Goal: Check status: Check status

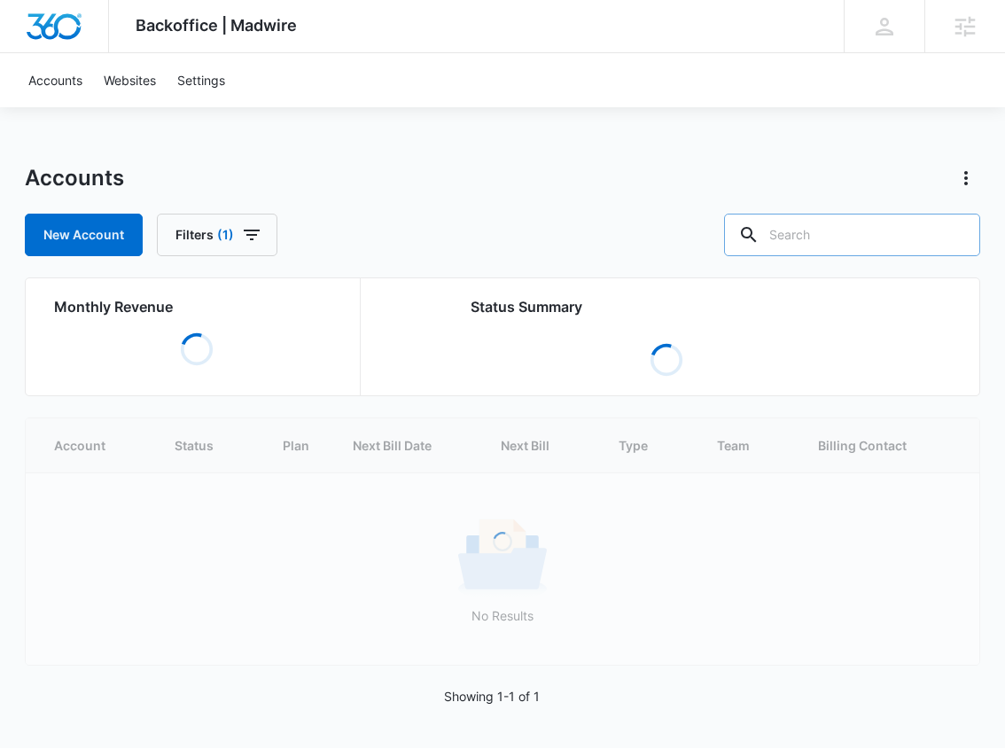
click at [822, 238] on input "text" at bounding box center [852, 235] width 256 height 43
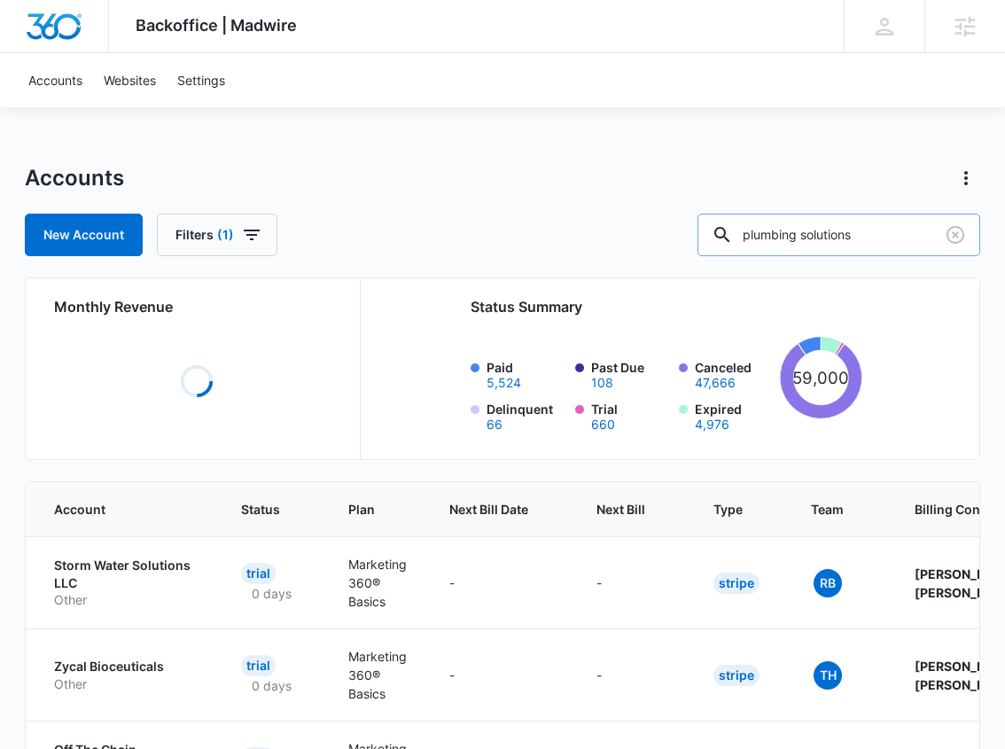
type input "plumbing solutions"
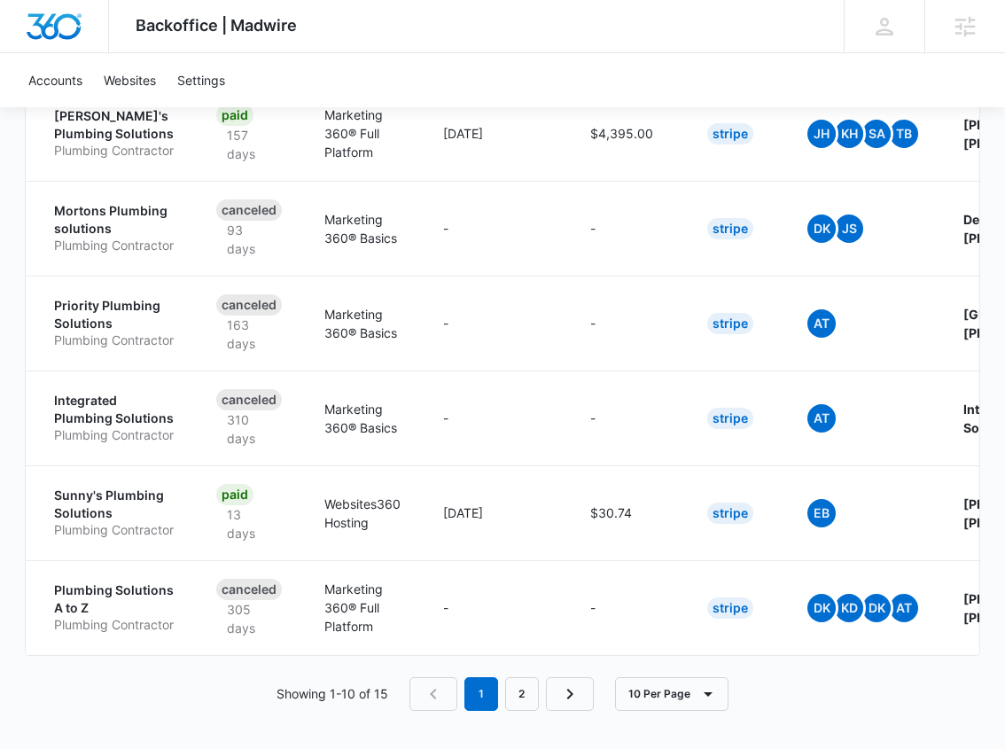
scroll to position [860, 0]
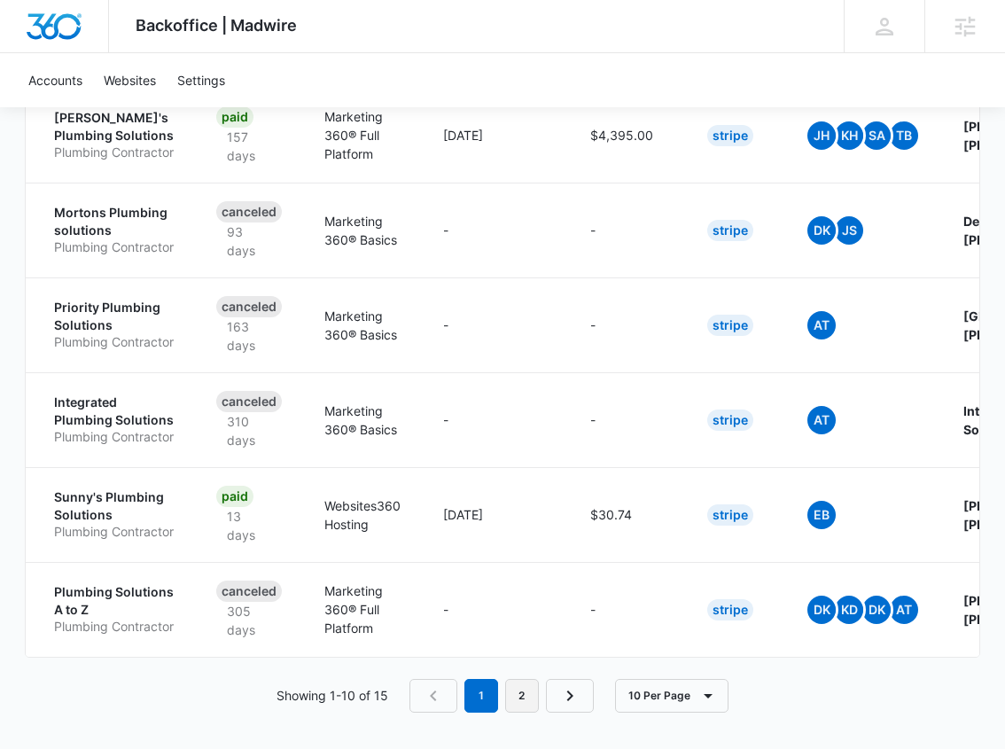
click at [512, 691] on link "2" at bounding box center [522, 696] width 34 height 34
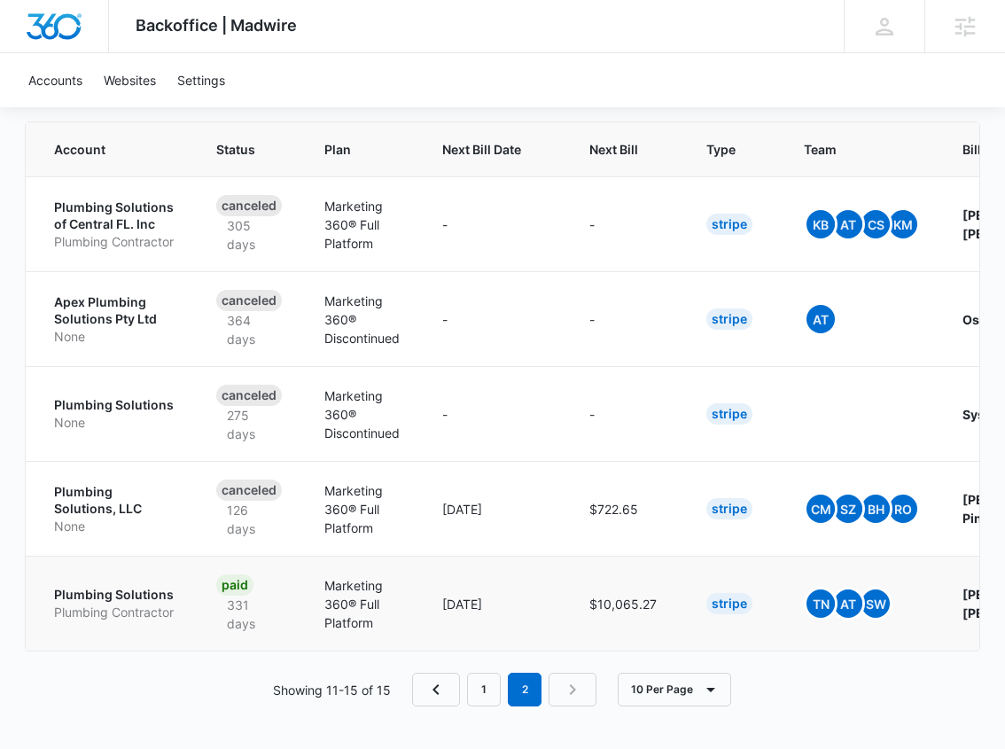
click at [139, 596] on p "Plumbing Solutions" at bounding box center [114, 595] width 120 height 18
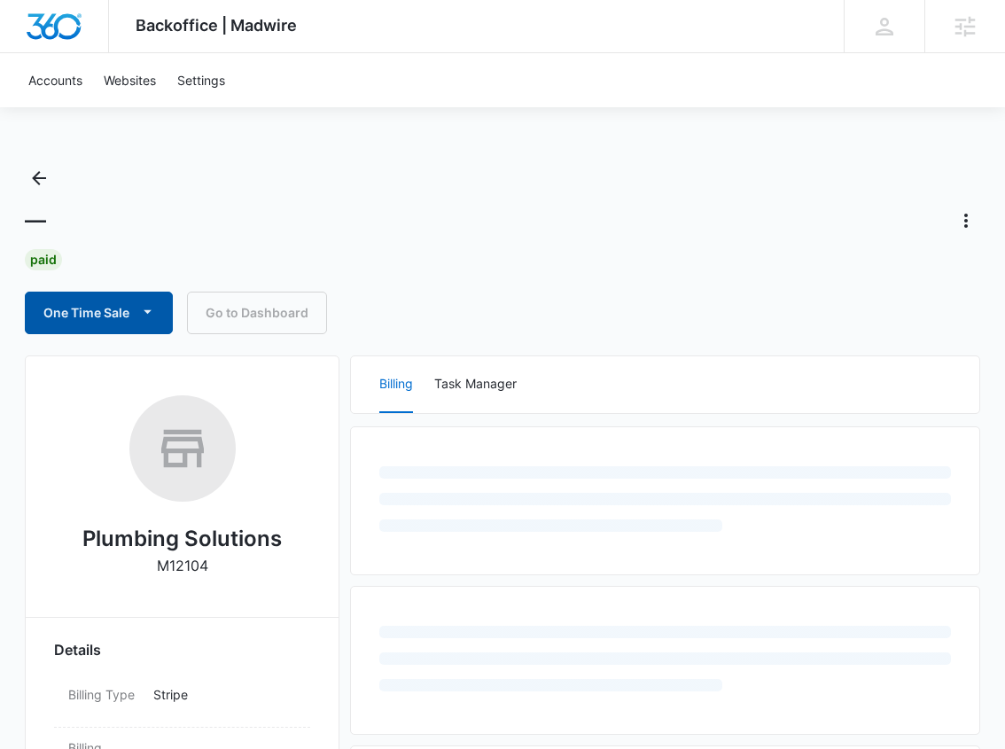
click at [130, 315] on button "One Time Sale" at bounding box center [99, 313] width 148 height 43
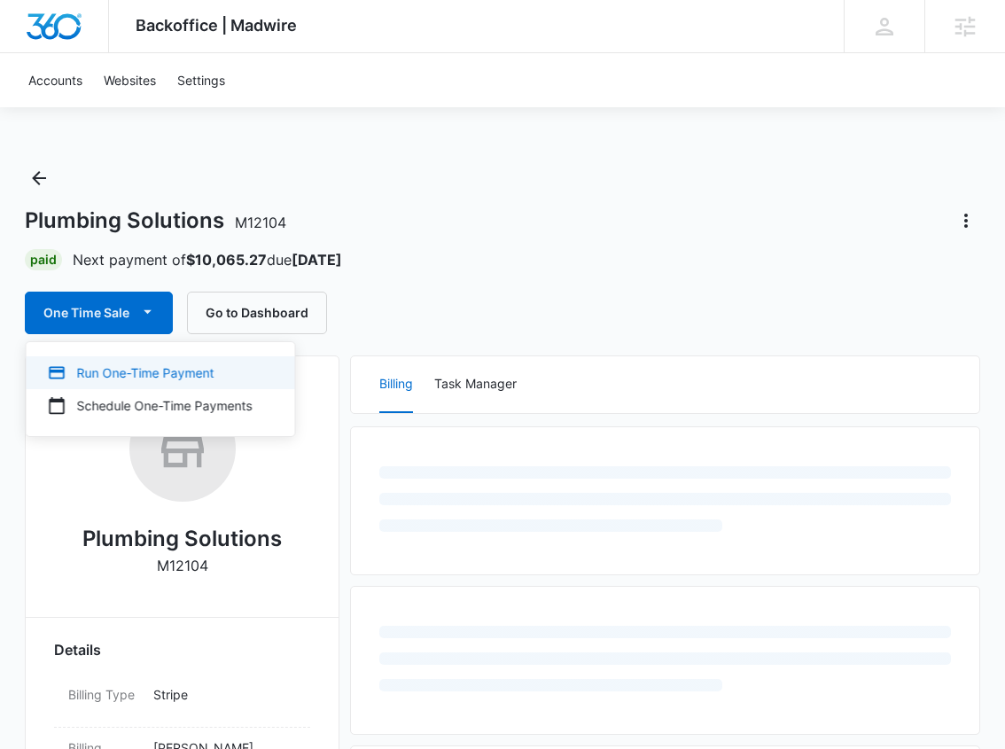
click at [124, 365] on div "Run One-Time Payment" at bounding box center [150, 372] width 205 height 19
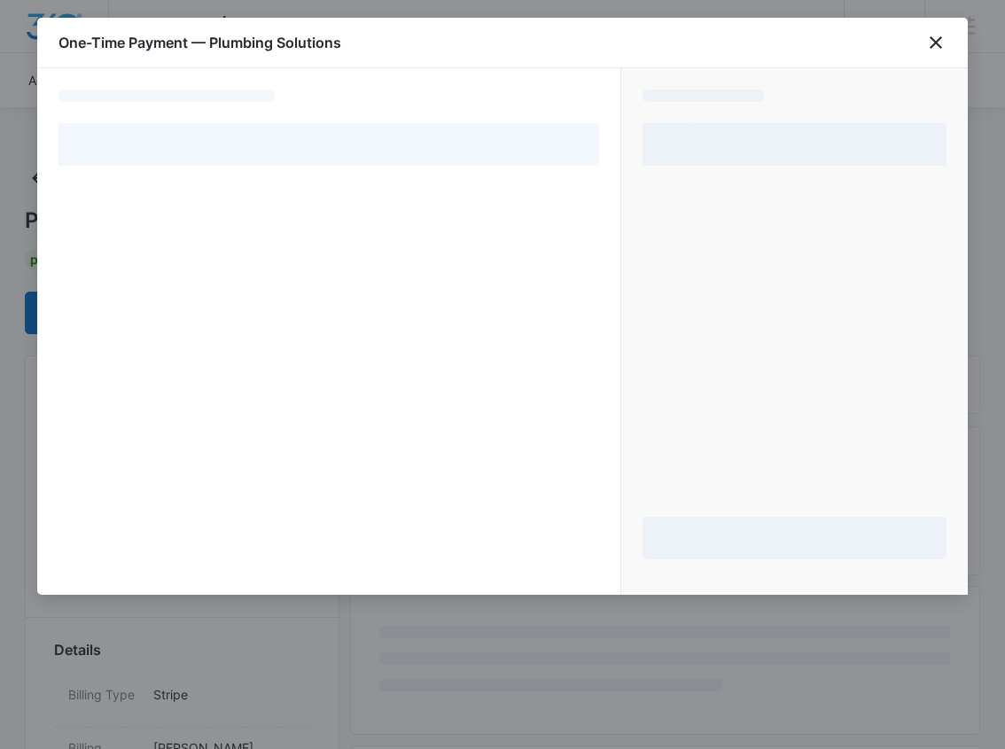
select select "pm_1MtEusA4n8RTgNjU4Pp6LiJ6"
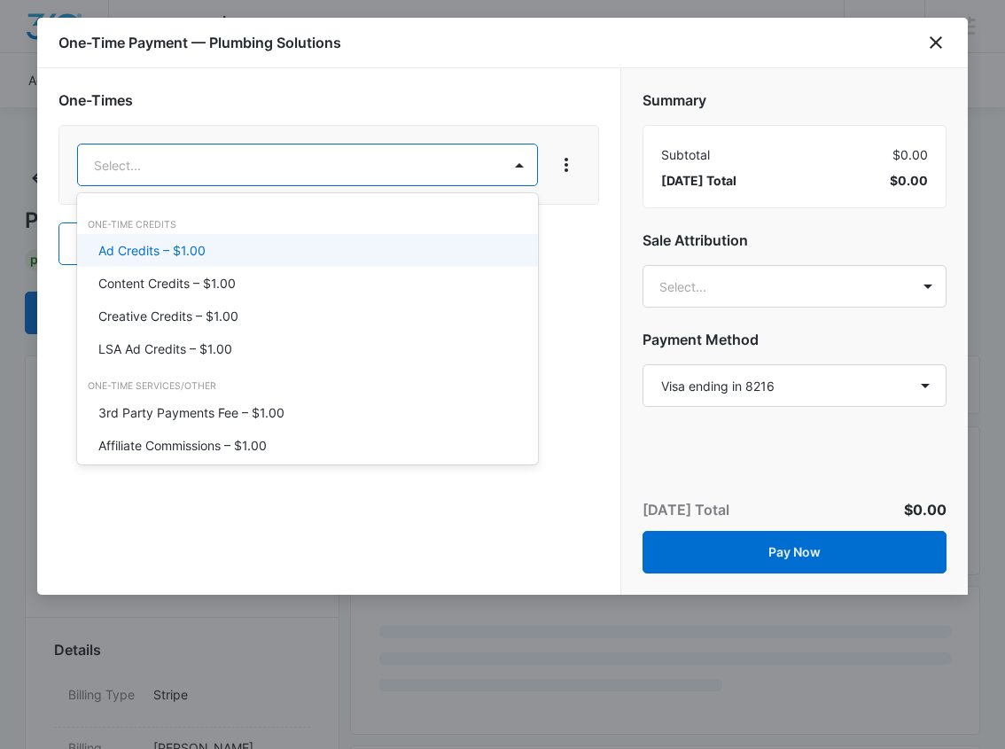
click at [272, 246] on div "Ad Credits – $1.00" at bounding box center [305, 250] width 415 height 19
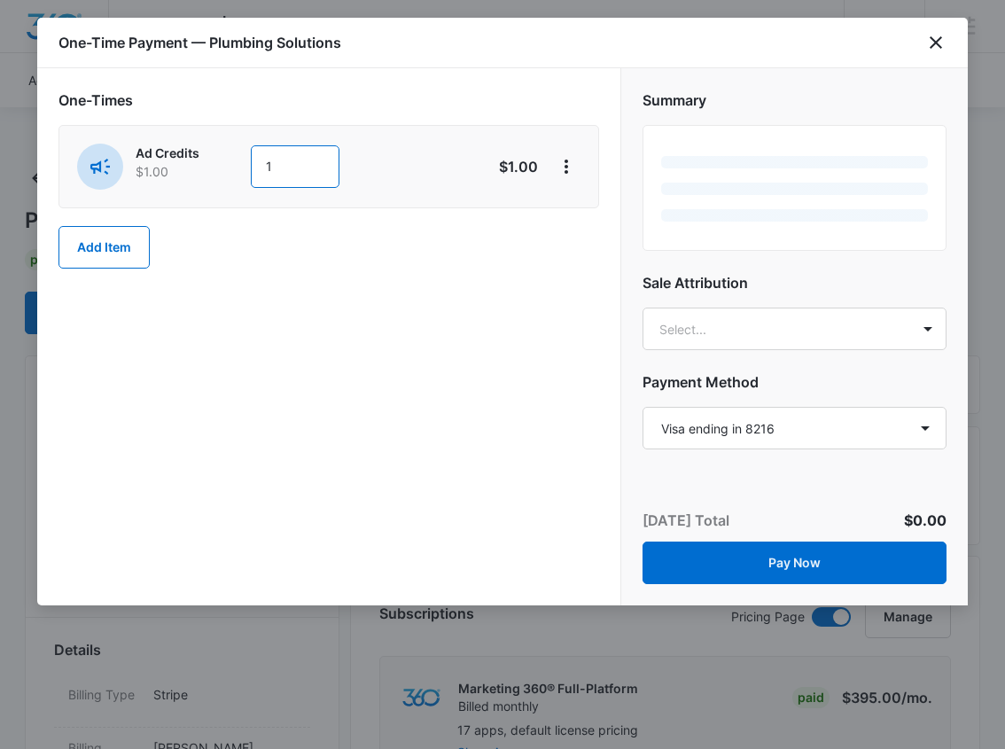
click at [313, 146] on input "1" at bounding box center [295, 166] width 89 height 43
type input "3000"
click at [376, 315] on div "One-Times Ad Credits $1.00 3000 $3,000.00 Add Item" at bounding box center [328, 336] width 583 height 537
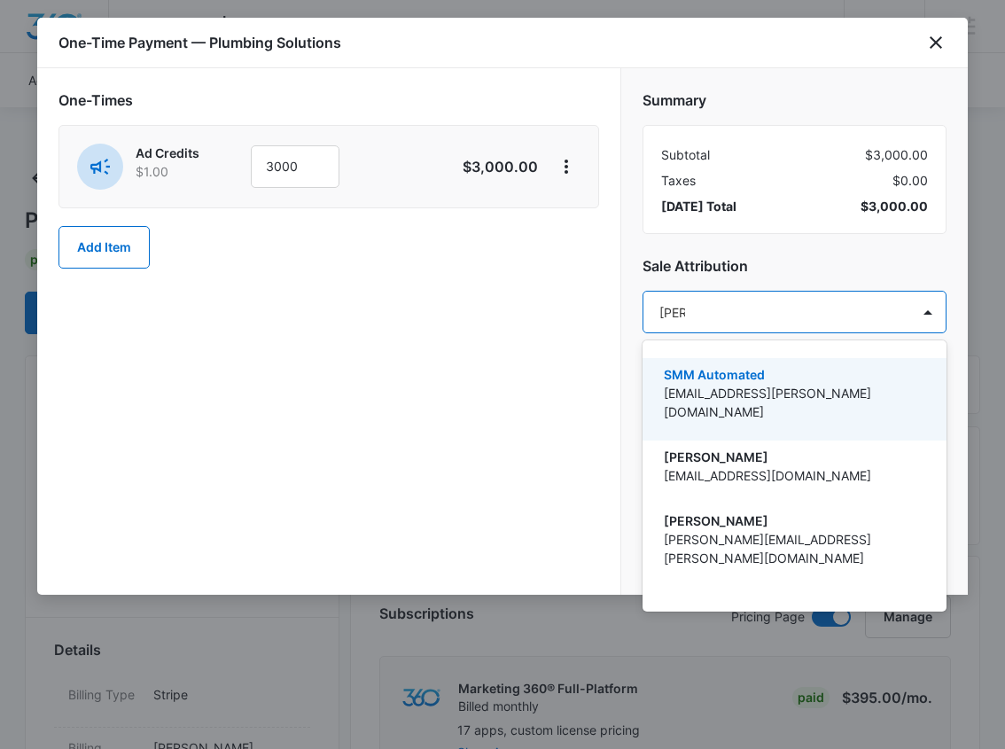
type input "tomm"
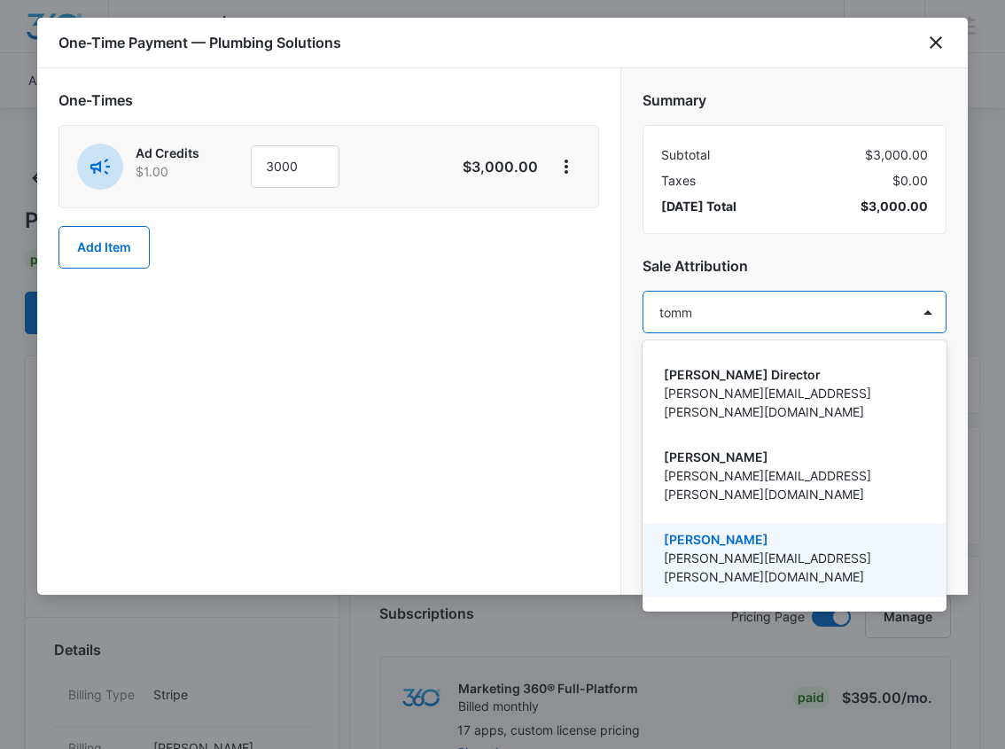
click at [685, 530] on p "[PERSON_NAME]" at bounding box center [793, 539] width 258 height 19
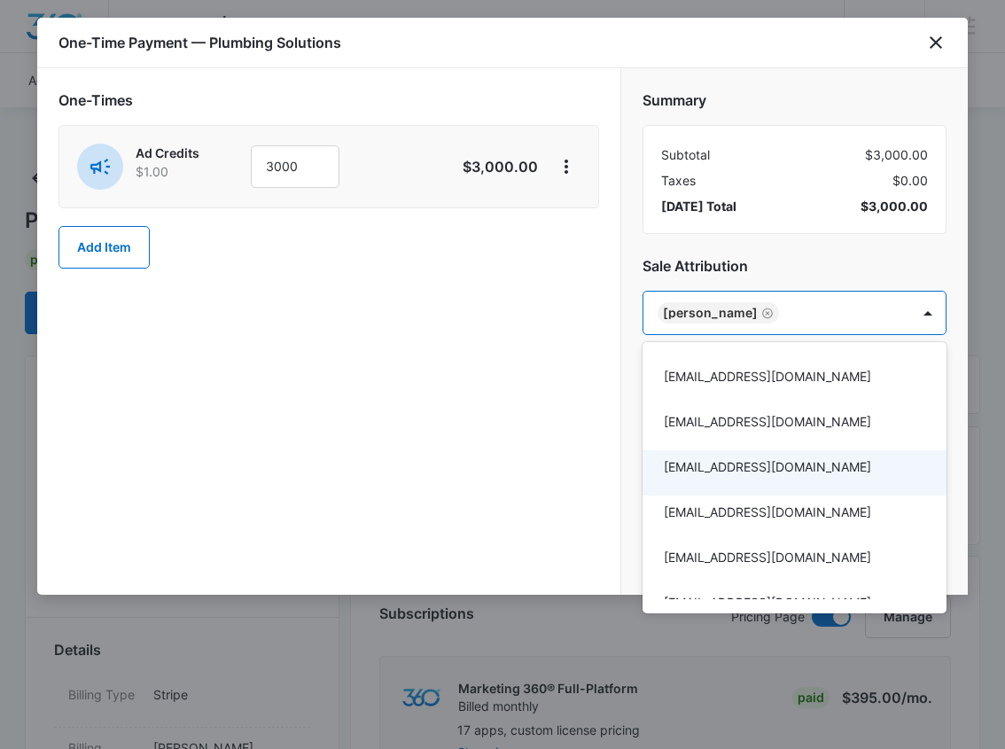
click at [596, 429] on div at bounding box center [502, 374] width 1005 height 749
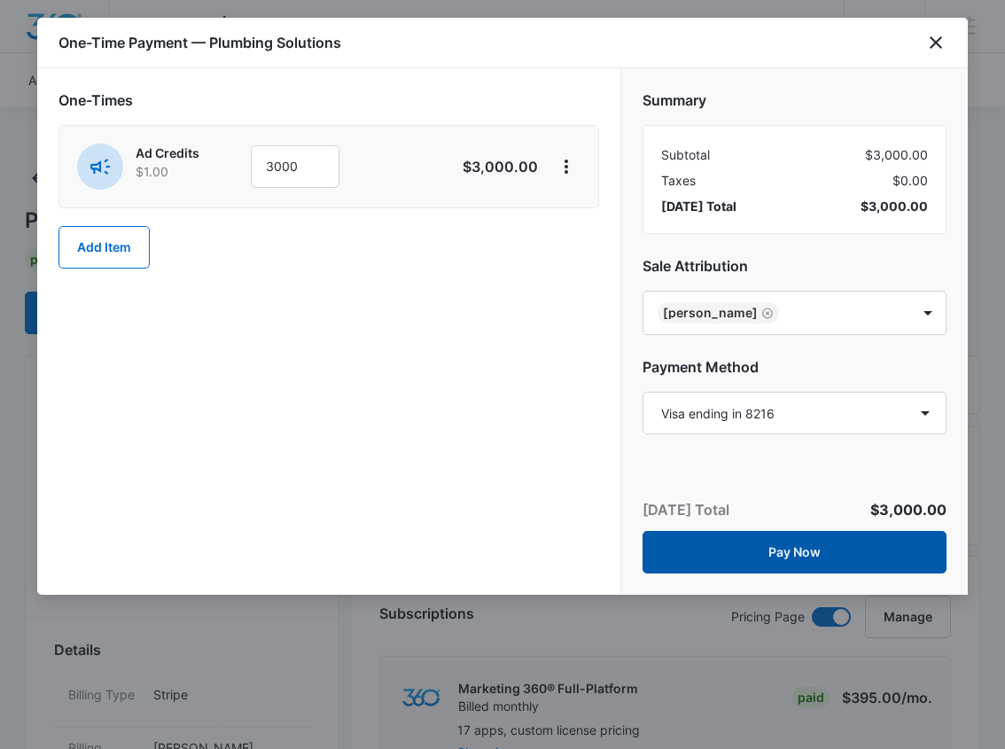
click at [762, 557] on button "Pay Now" at bounding box center [795, 552] width 304 height 43
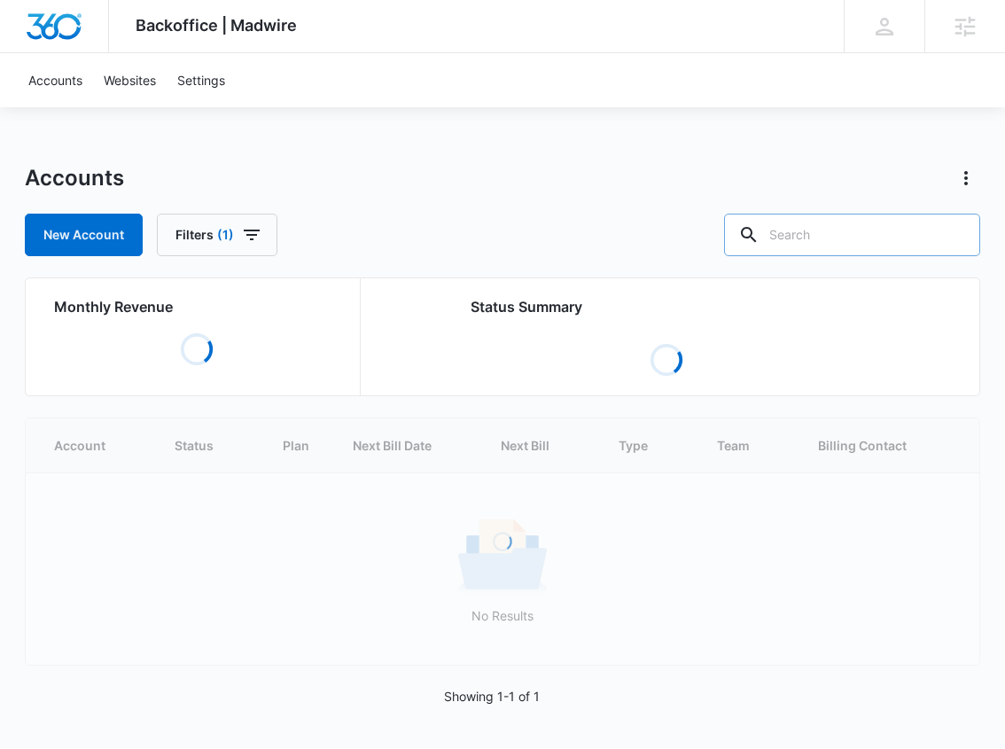
click at [860, 243] on input "text" at bounding box center [852, 235] width 256 height 43
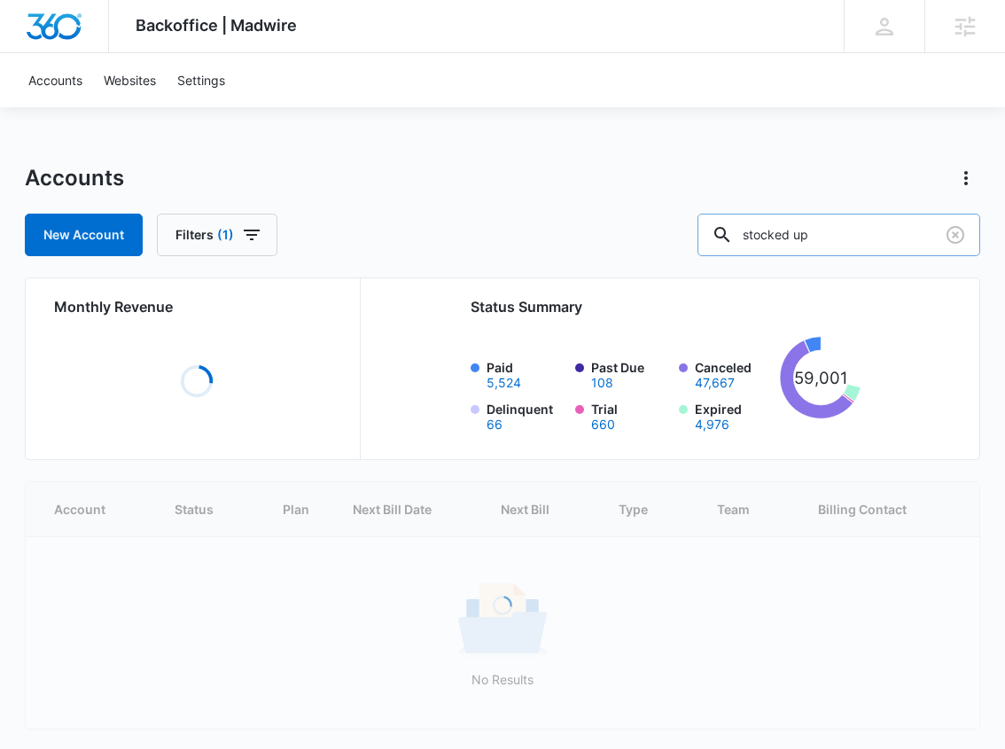
type input "stocked up"
click at [797, 239] on input "stocked up" at bounding box center [838, 235] width 283 height 43
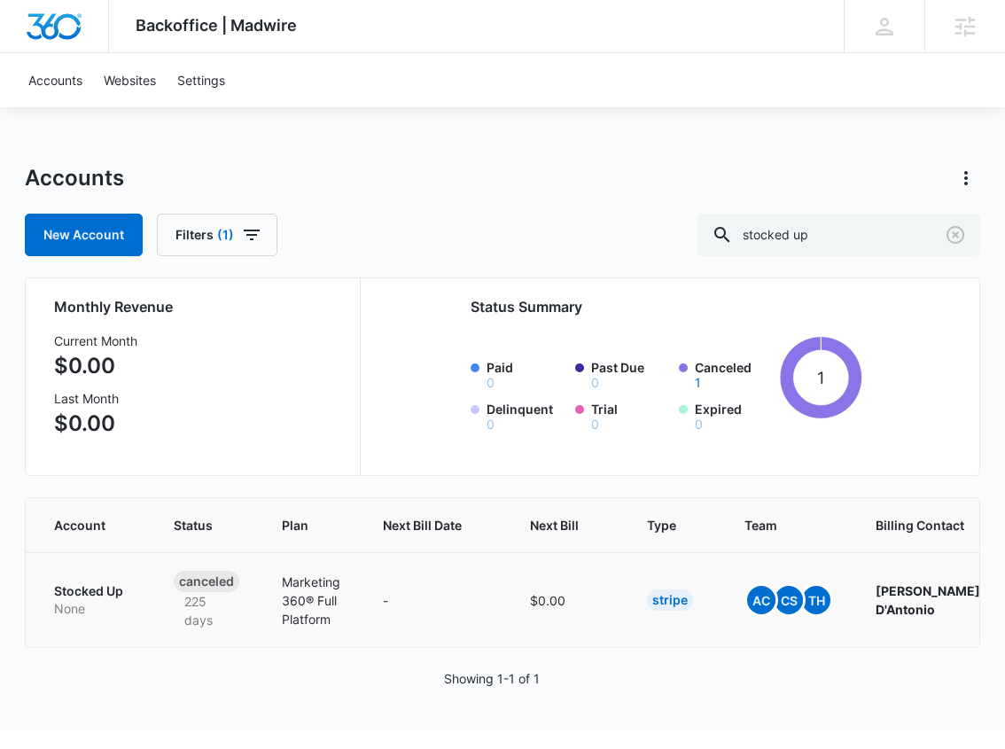
click at [83, 594] on p "Stocked Up" at bounding box center [92, 591] width 77 height 18
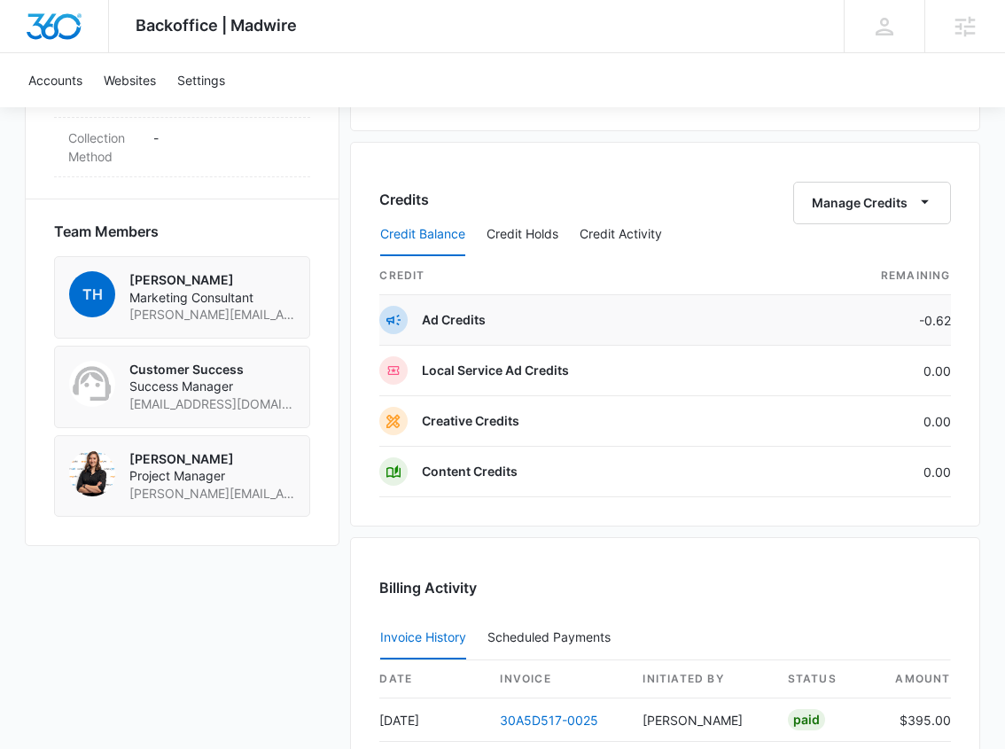
scroll to position [1206, 0]
click at [637, 237] on button "Credit Activity" at bounding box center [621, 234] width 82 height 43
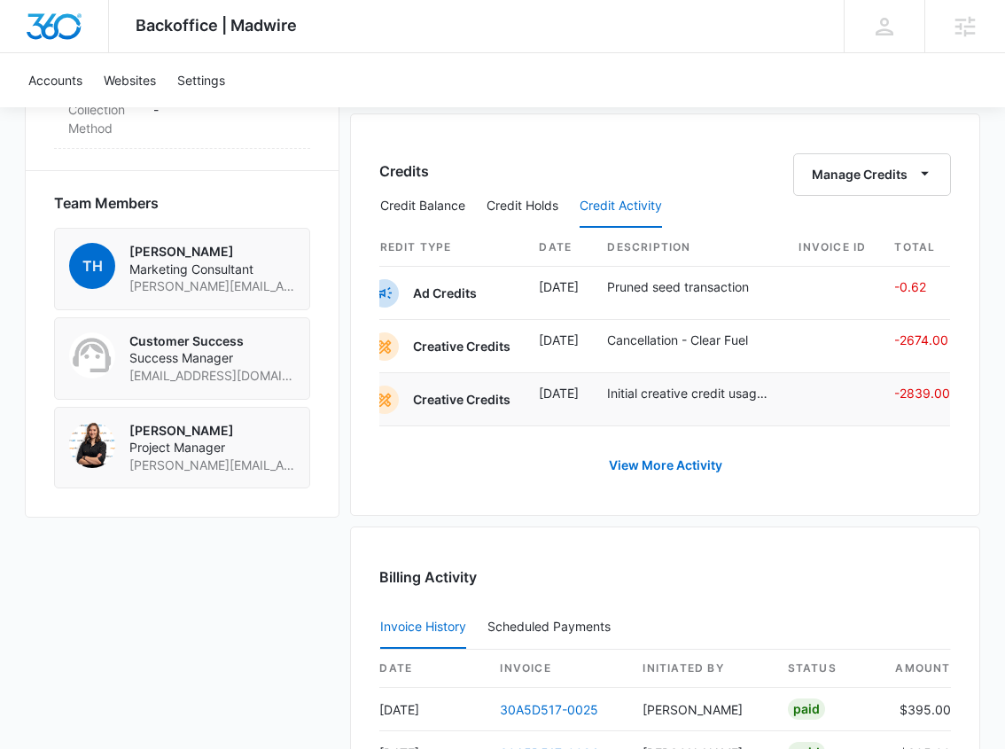
scroll to position [0, 37]
click at [700, 457] on link "View More Activity" at bounding box center [665, 465] width 149 height 43
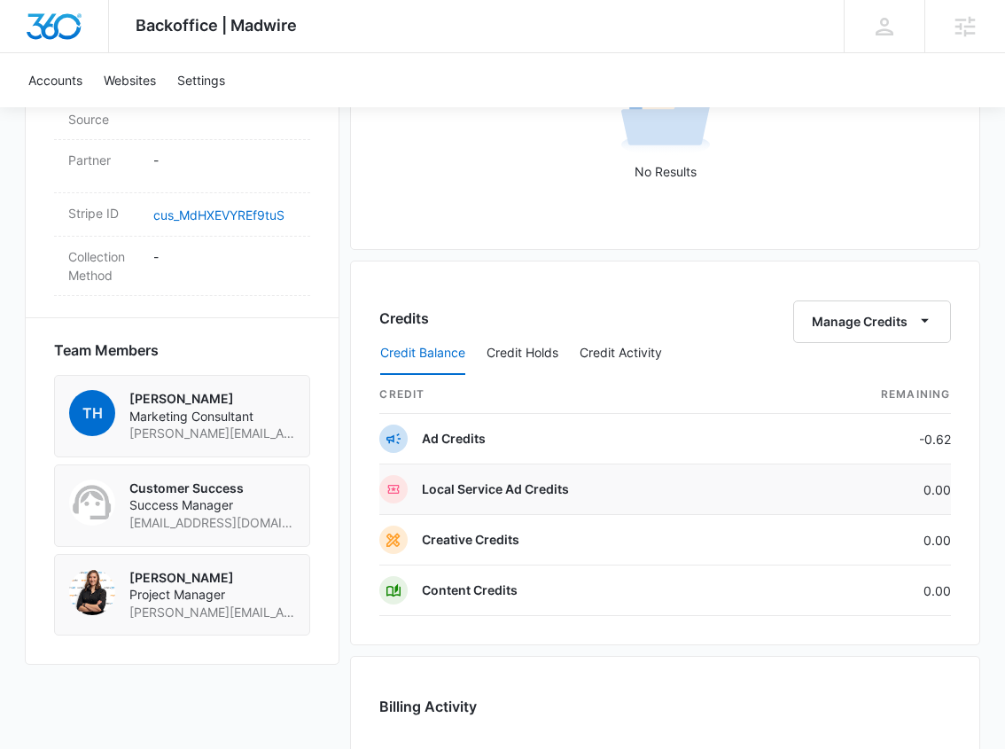
scroll to position [1014, 0]
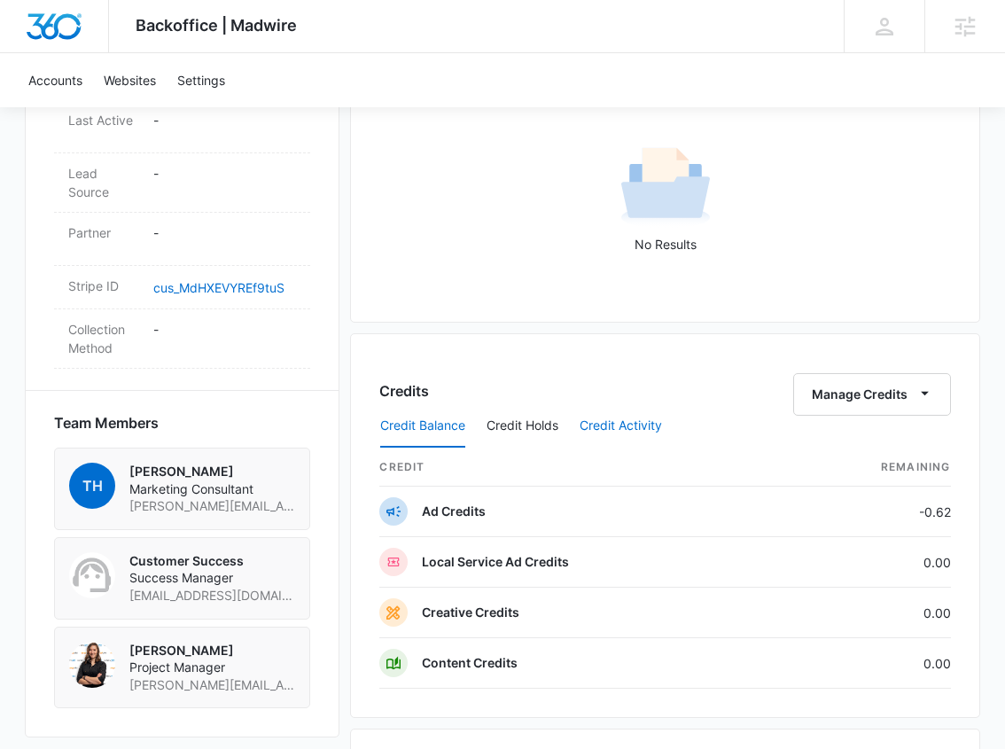
click at [605, 420] on button "Credit Activity" at bounding box center [621, 426] width 82 height 43
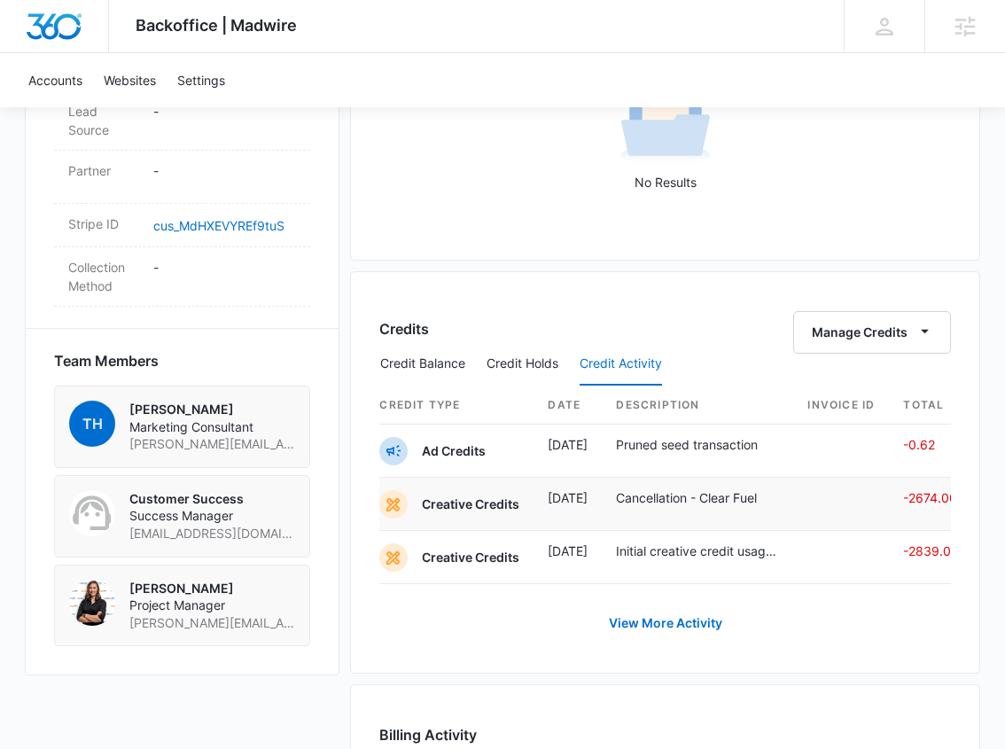
scroll to position [0, 0]
click at [478, 509] on p "Creative Credits" at bounding box center [470, 504] width 97 height 18
click at [588, 494] on p "Mar 19" at bounding box center [568, 497] width 40 height 19
click at [669, 494] on p "Cancellation - Clear Fuel" at bounding box center [697, 497] width 163 height 19
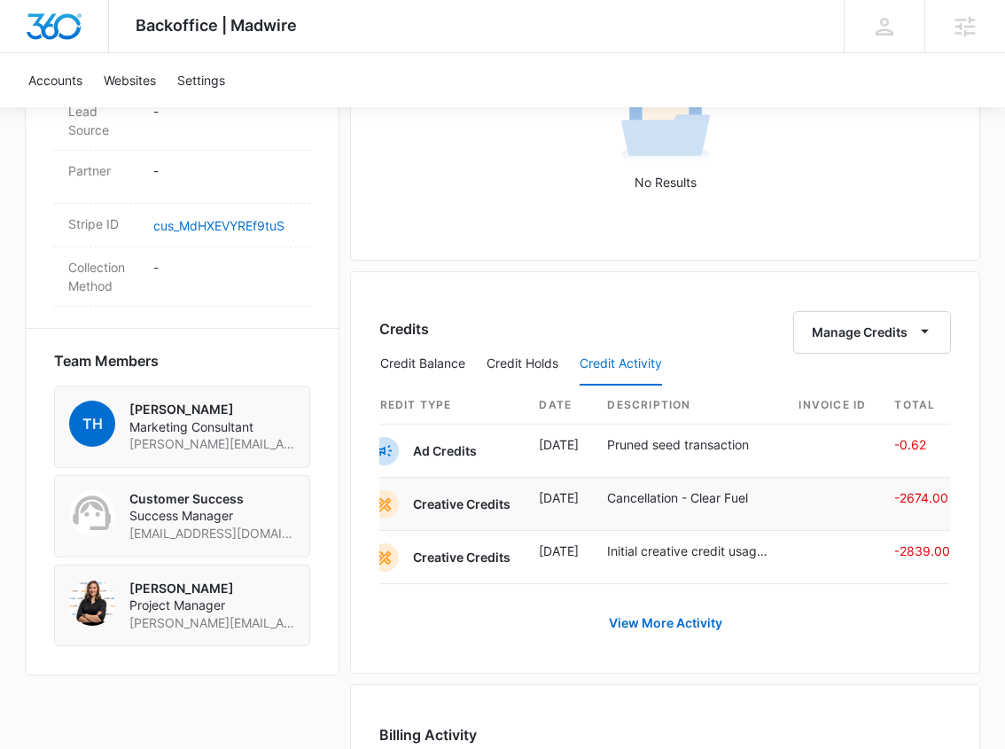
scroll to position [0, 37]
click at [937, 500] on p "-2674.00" at bounding box center [922, 497] width 56 height 19
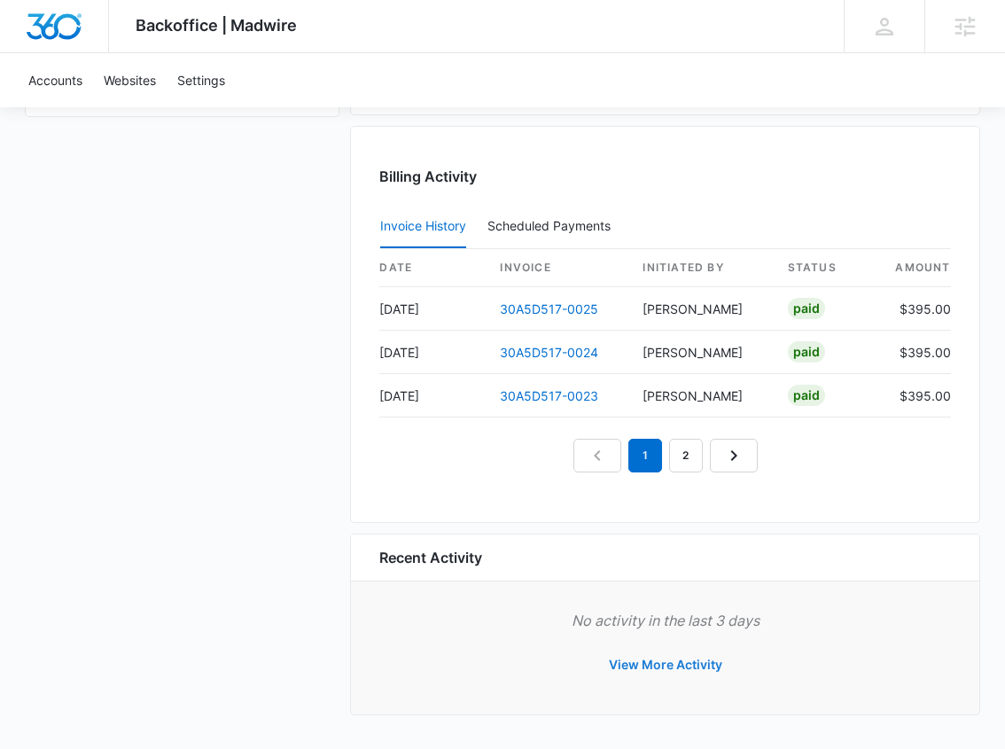
scroll to position [1634, 0]
click at [674, 666] on button "View More Activity" at bounding box center [665, 664] width 149 height 43
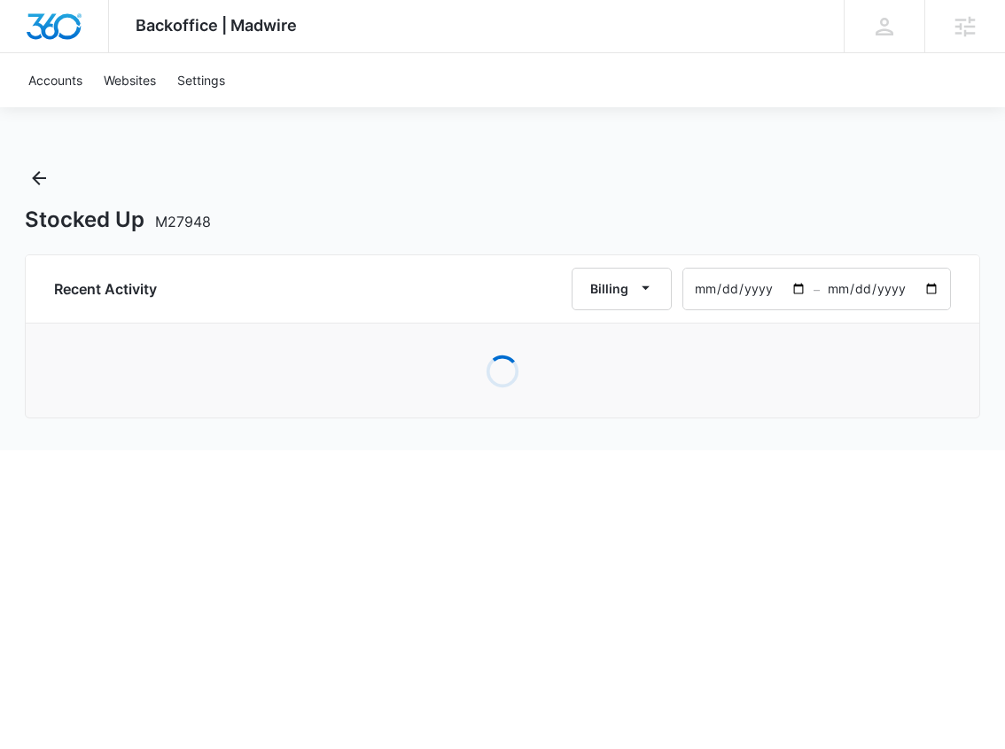
click at [751, 296] on input "2025-07-06" at bounding box center [748, 289] width 130 height 41
type input "2024-02-01"
click at [801, 202] on div "Stocked Up M27948" at bounding box center [502, 198] width 954 height 69
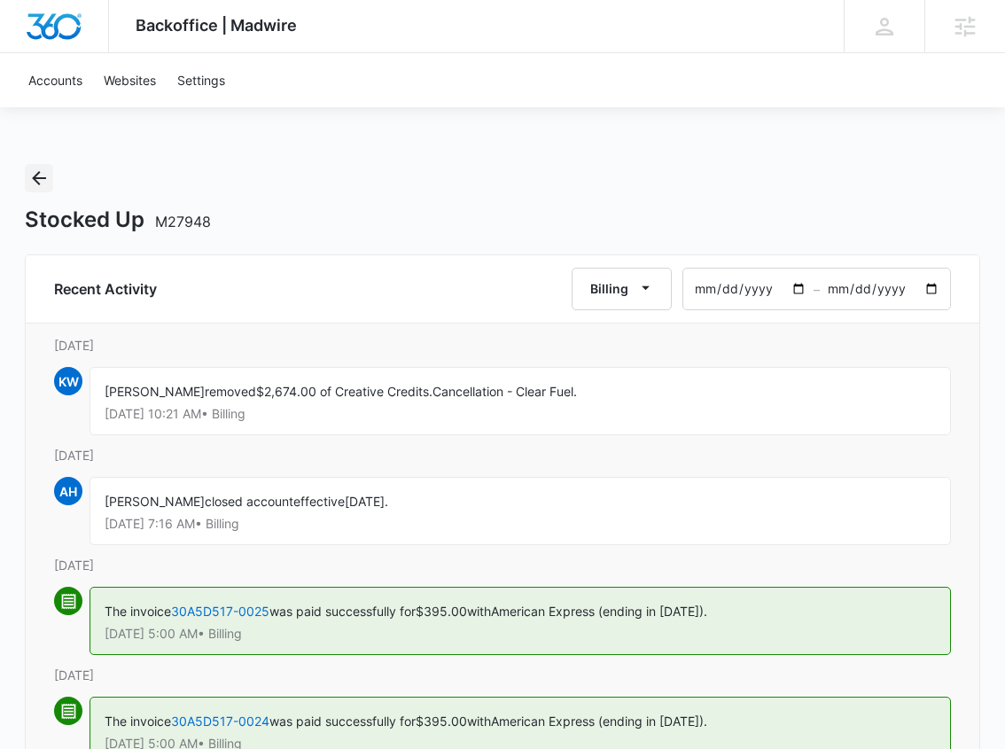
click at [39, 173] on icon "Back" at bounding box center [40, 178] width 14 height 14
